Goal: Task Accomplishment & Management: Use online tool/utility

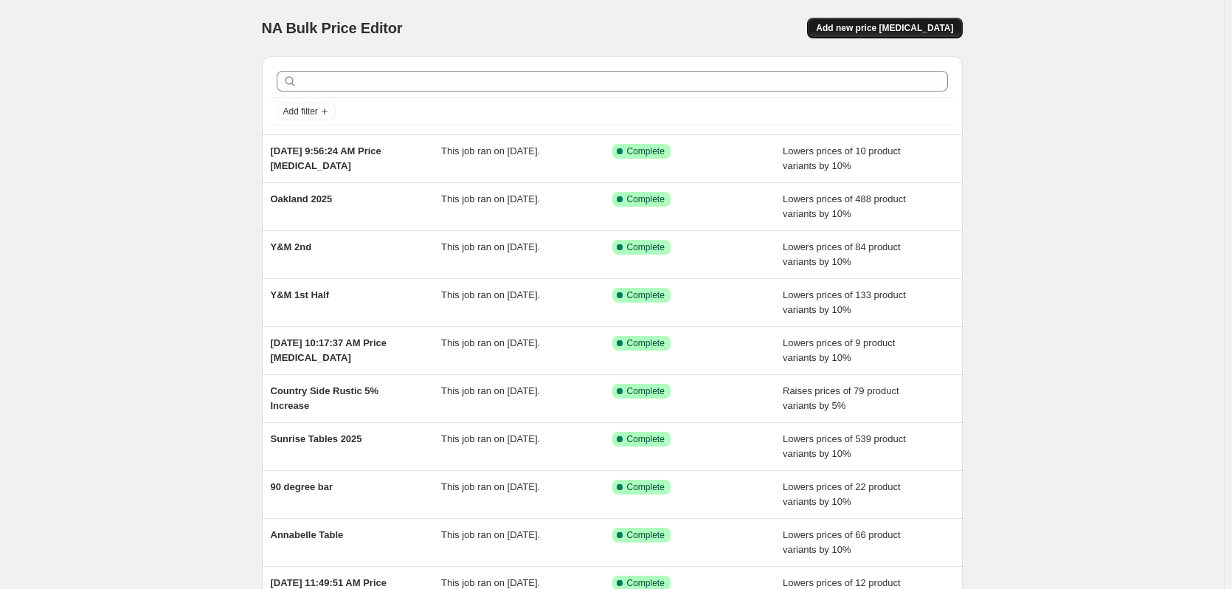
click at [930, 23] on span "Add new price [MEDICAL_DATA]" at bounding box center [884, 28] width 137 height 12
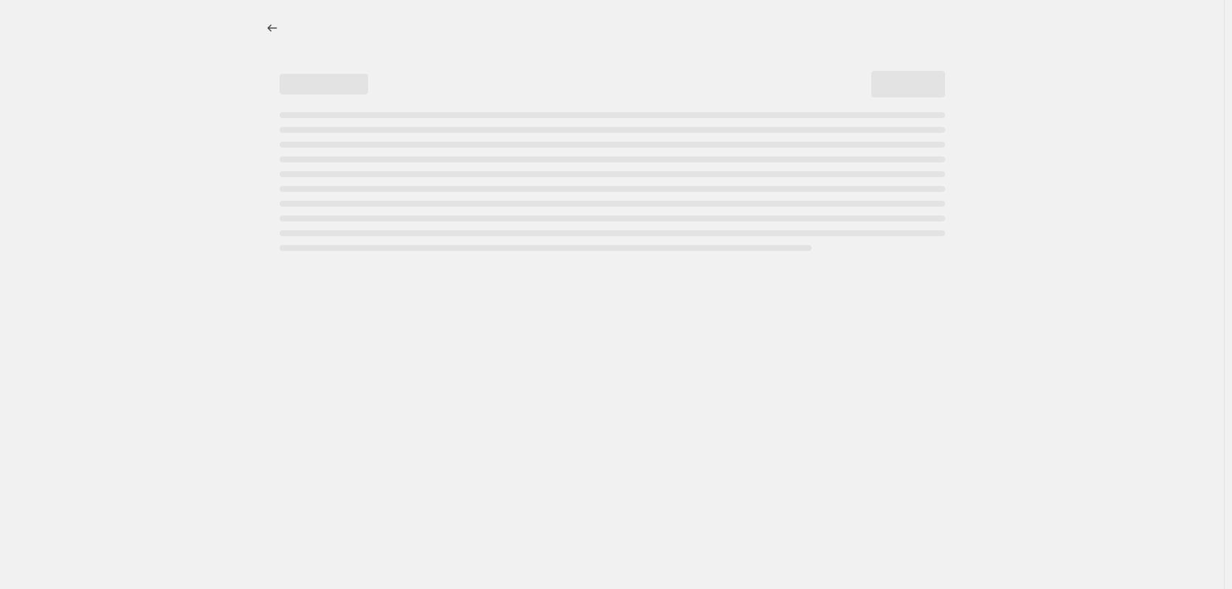
select select "percentage"
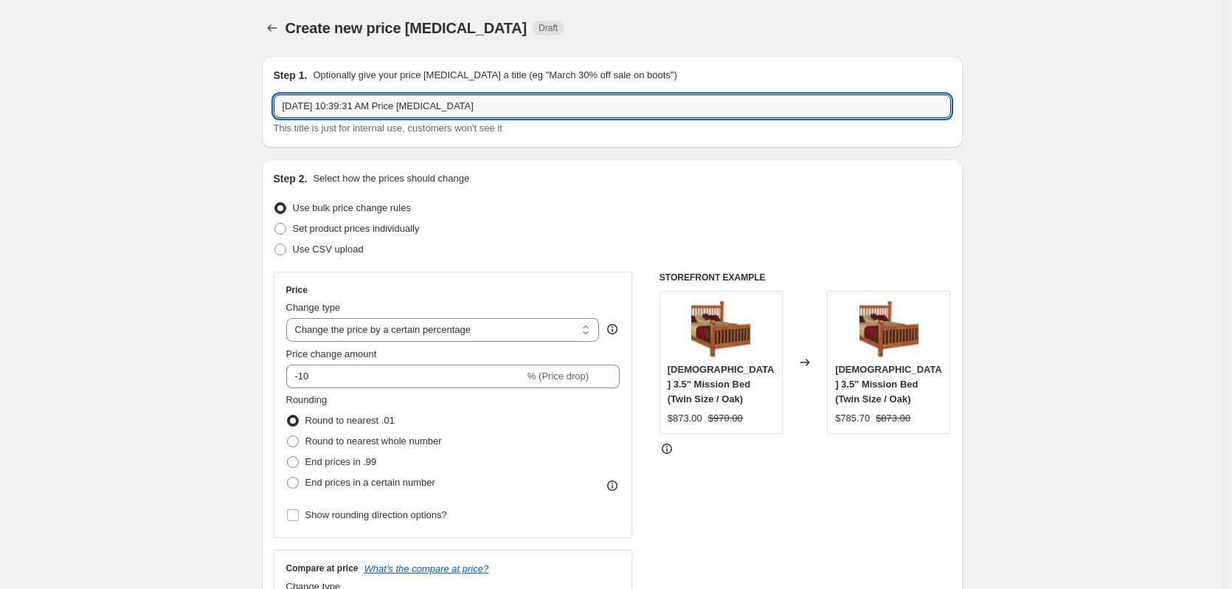
drag, startPoint x: 572, startPoint y: 113, endPoint x: 274, endPoint y: 113, distance: 298.0
click at [274, 113] on div "Step 1. Optionally give your price [MEDICAL_DATA] a title (eg "March 30% off sa…" at bounding box center [612, 101] width 701 height 91
type input "J&M"
click at [398, 444] on span "Round to nearest whole number" at bounding box center [373, 440] width 136 height 11
click at [288, 436] on input "Round to nearest whole number" at bounding box center [287, 435] width 1 height 1
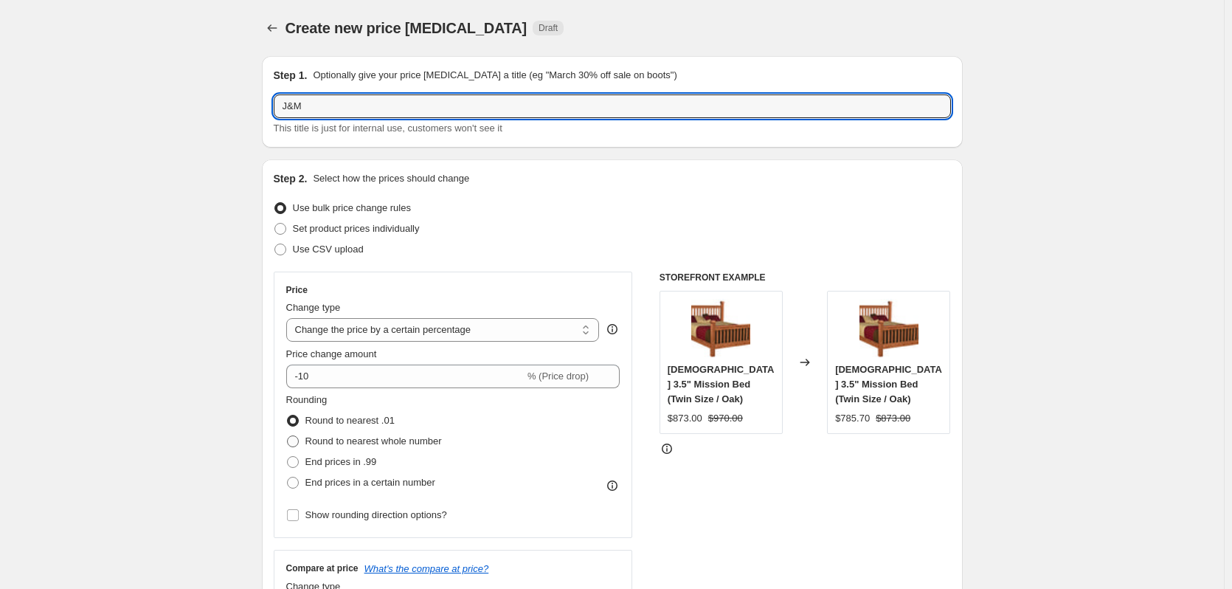
radio input "true"
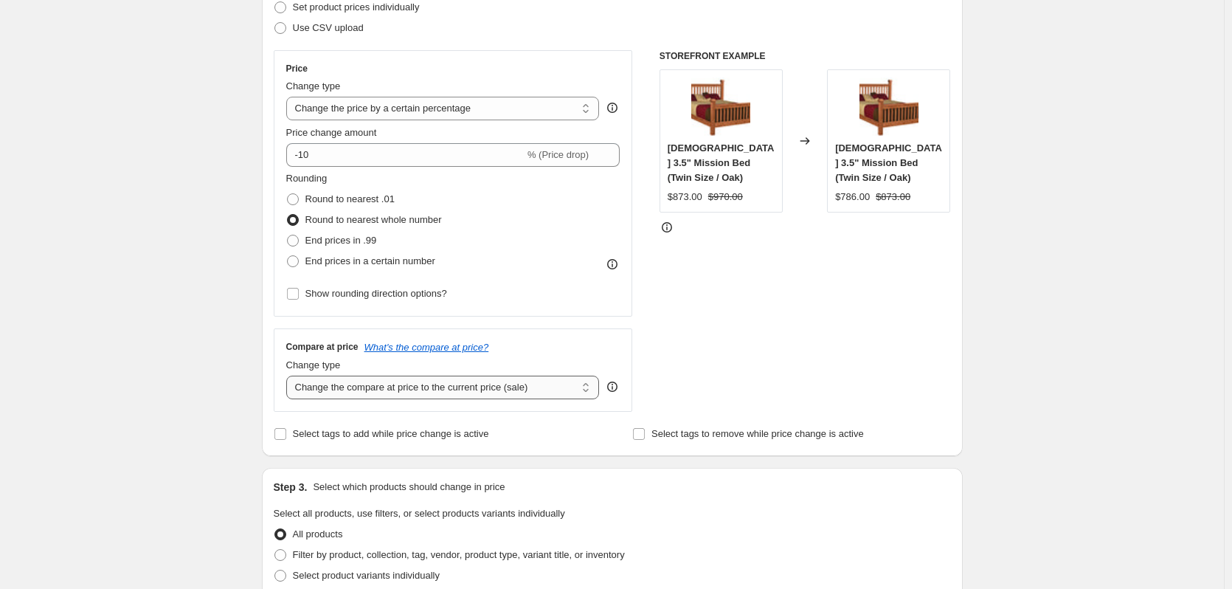
scroll to position [369, 0]
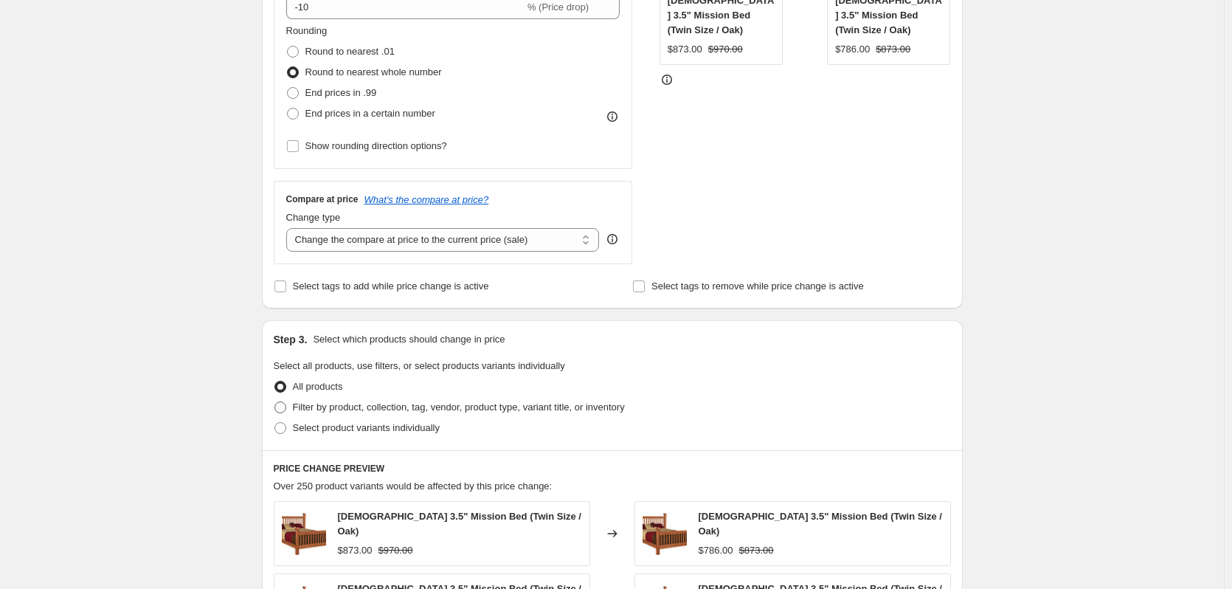
click at [424, 409] on span "Filter by product, collection, tag, vendor, product type, variant title, or inv…" at bounding box center [459, 406] width 332 height 11
click at [275, 402] on input "Filter by product, collection, tag, vendor, product type, variant title, or inv…" at bounding box center [274, 401] width 1 height 1
radio input "true"
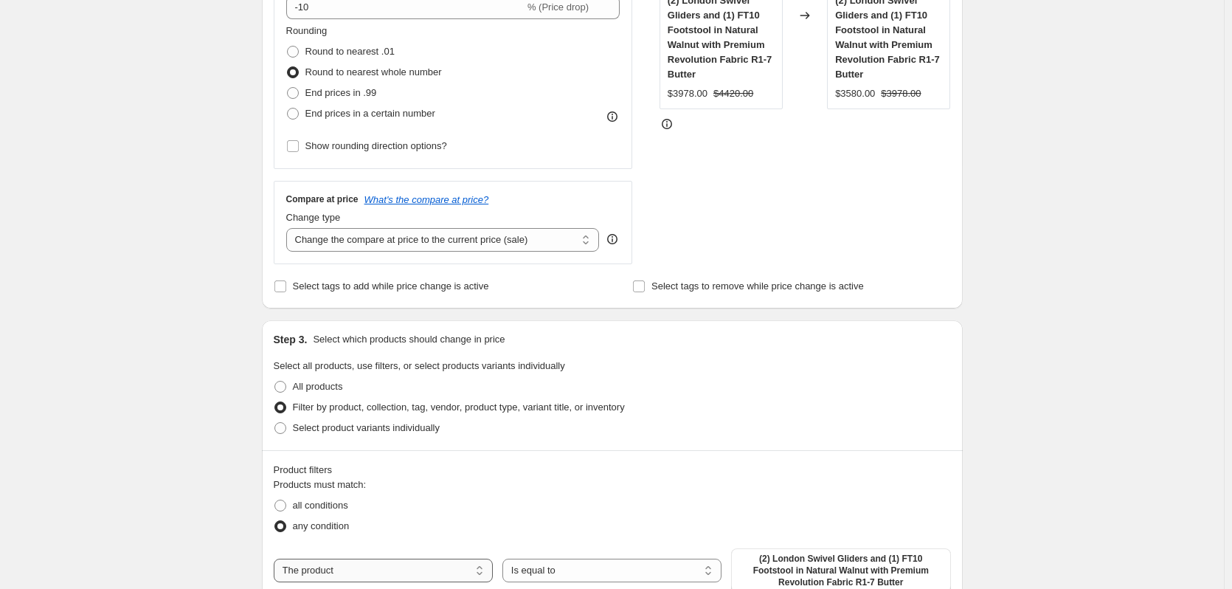
click at [426, 582] on select "The product The product's collection The product's tag The product's vendor The…" at bounding box center [383, 570] width 219 height 24
select select "collection"
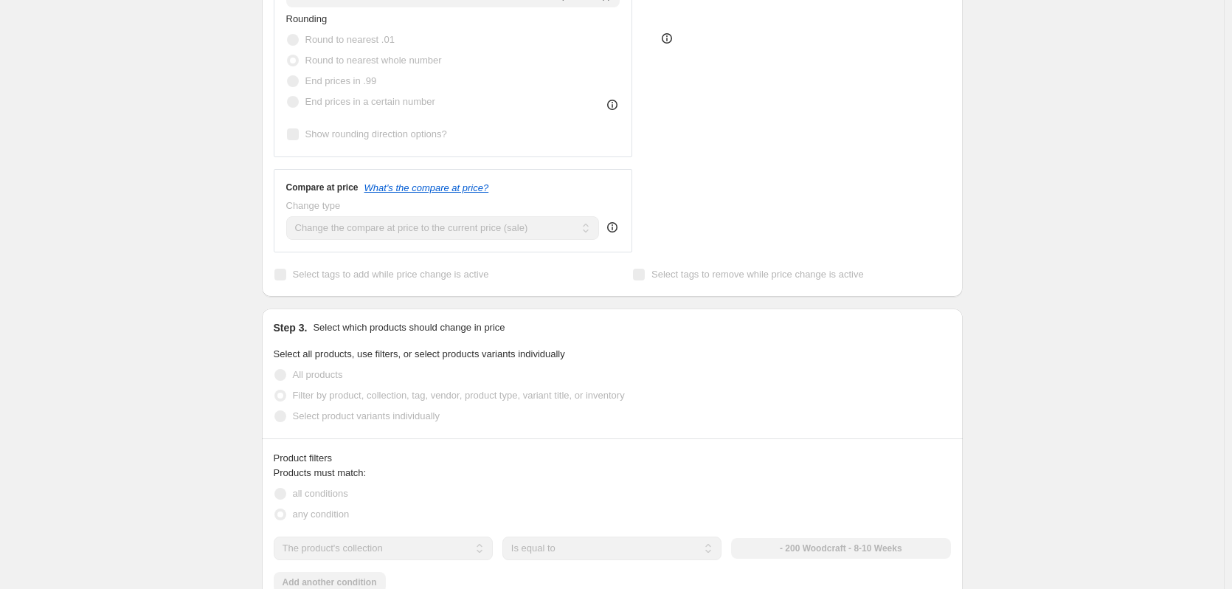
scroll to position [516, 0]
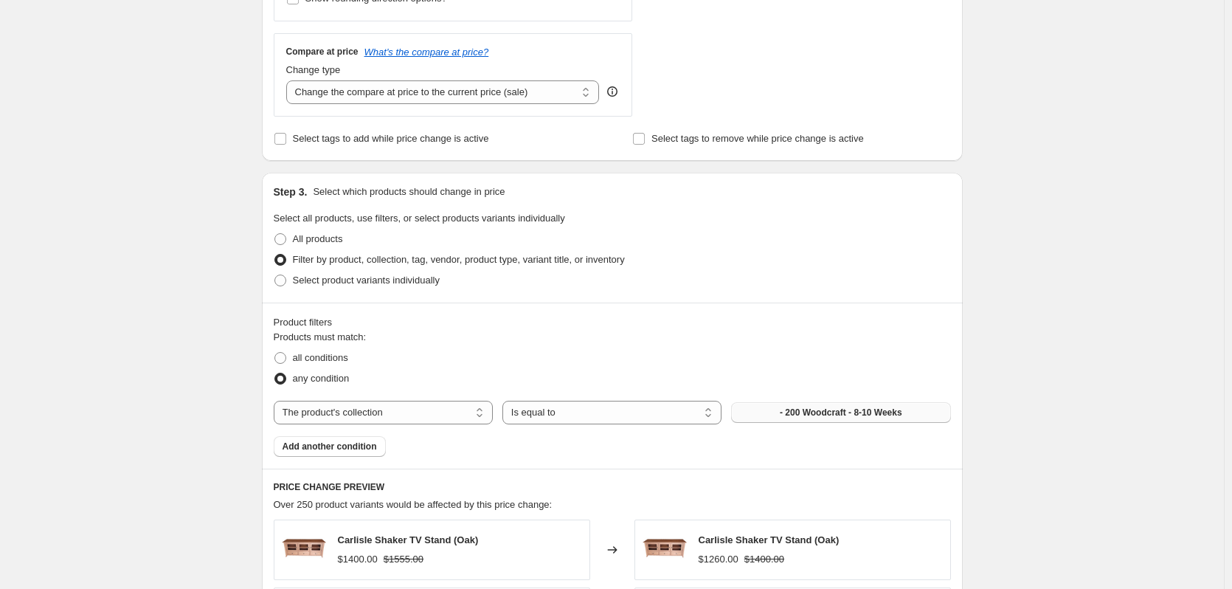
click at [842, 421] on button "- 200 Woodcraft - 8-10 Weeks" at bounding box center [840, 412] width 219 height 21
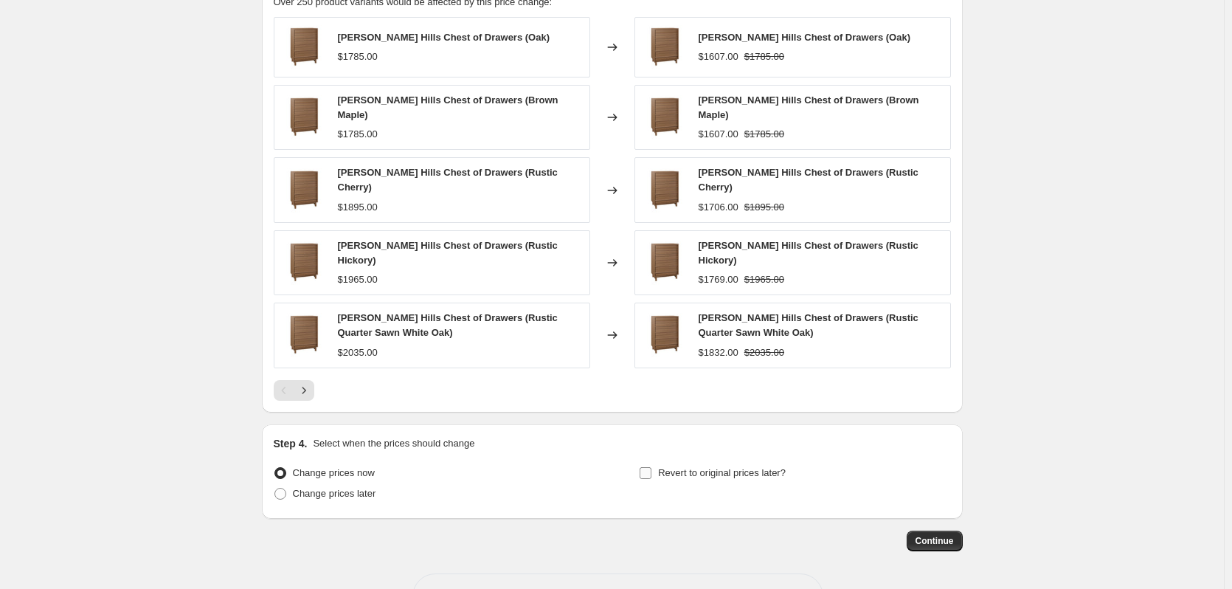
scroll to position [1072, 0]
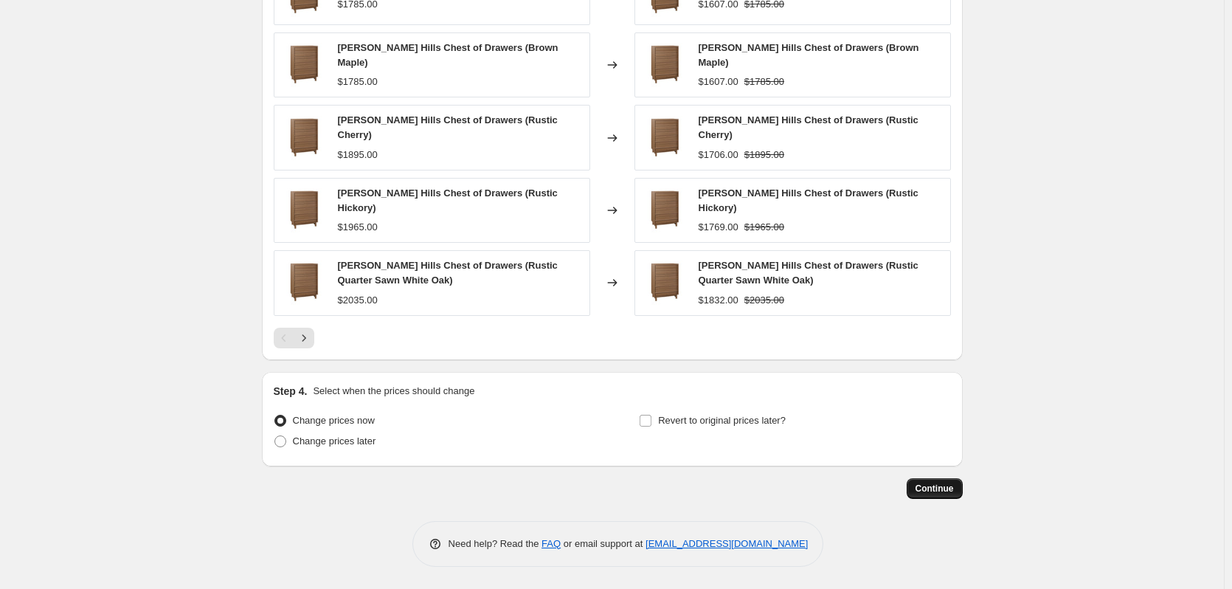
click at [928, 486] on span "Continue" at bounding box center [935, 488] width 38 height 12
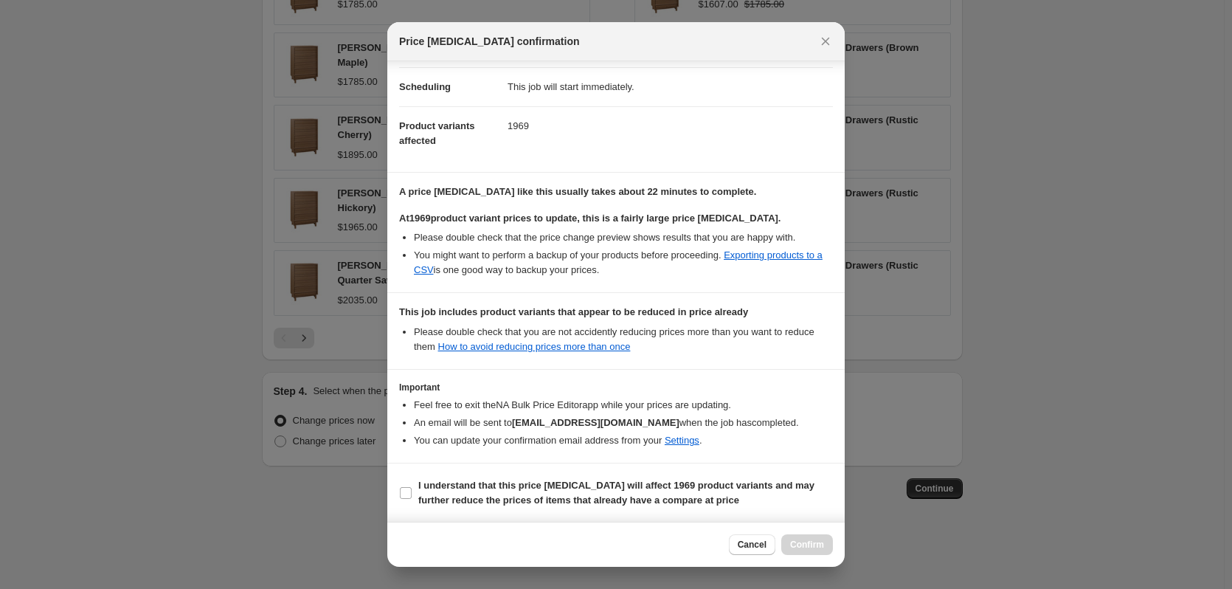
scroll to position [114, 0]
click at [701, 488] on b "I understand that this price [MEDICAL_DATA] will affect 1969 product variants a…" at bounding box center [616, 492] width 396 height 26
click at [412, 488] on input "I understand that this price [MEDICAL_DATA] will affect 1969 product variants a…" at bounding box center [406, 492] width 12 height 12
checkbox input "true"
click at [814, 540] on span "Confirm" at bounding box center [807, 545] width 34 height 12
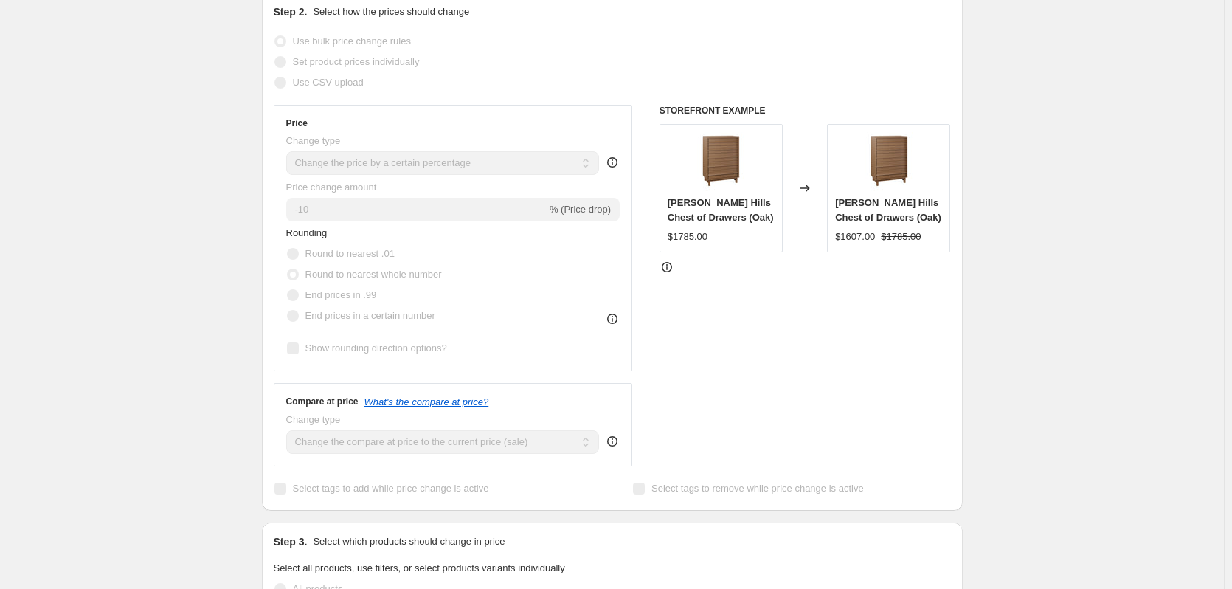
scroll to position [151, 0]
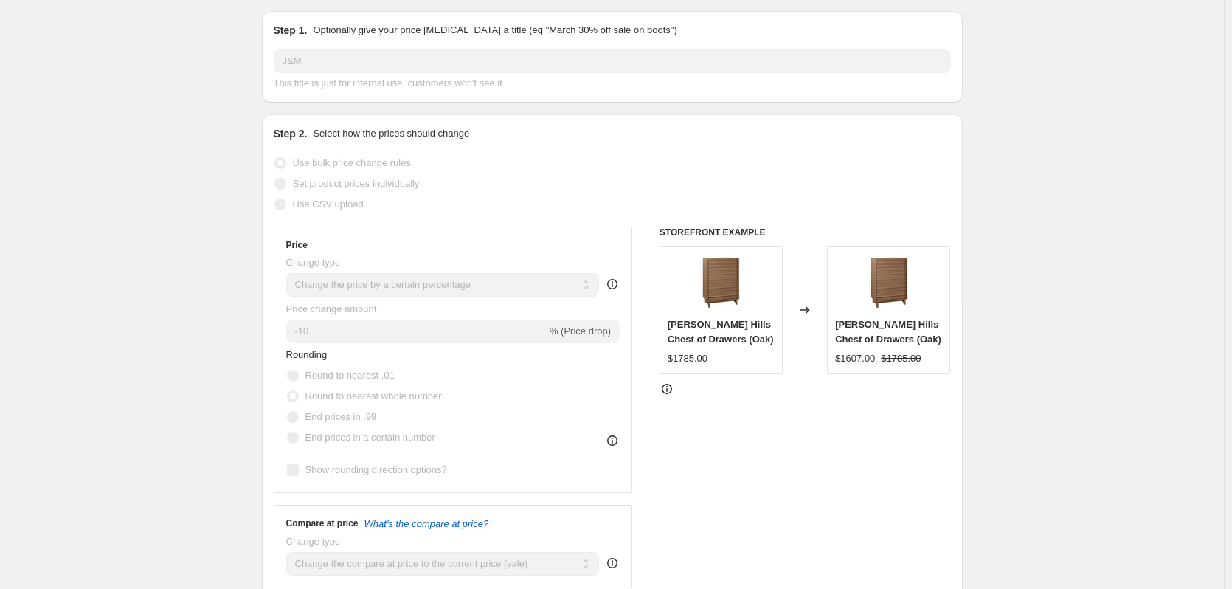
select select "percentage"
select select "collection"
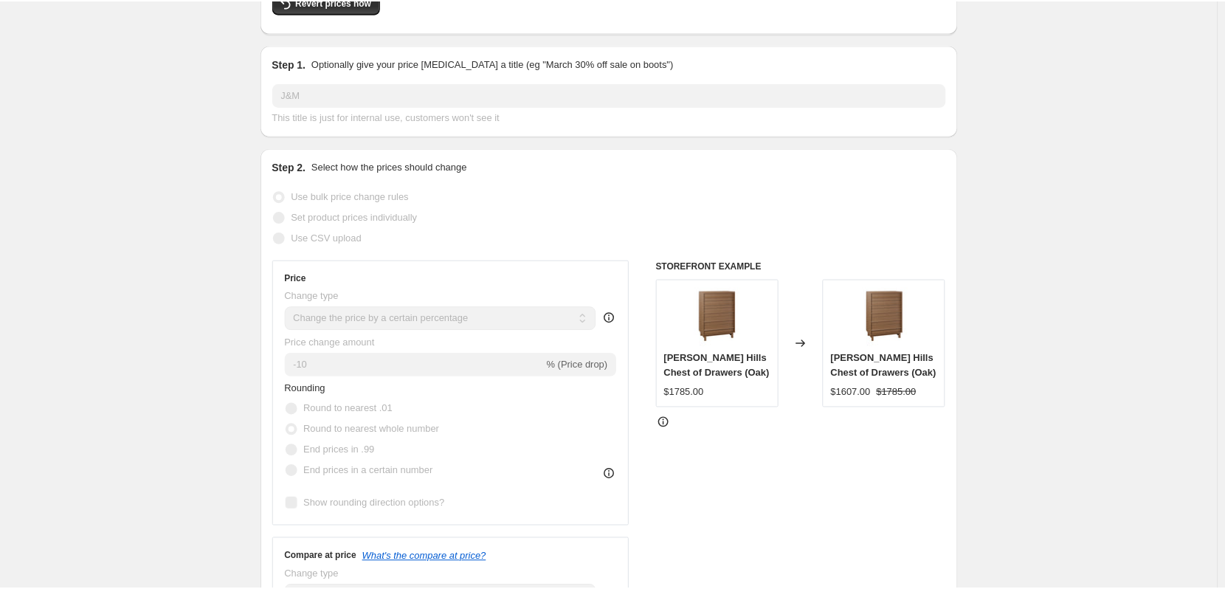
scroll to position [0, 0]
